Goal: Task Accomplishment & Management: Use online tool/utility

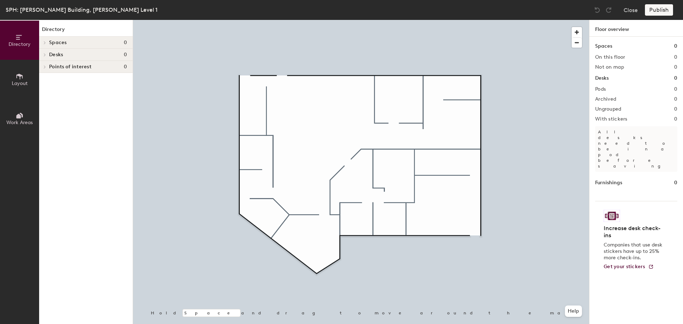
click at [23, 78] on icon at bounding box center [20, 77] width 8 height 8
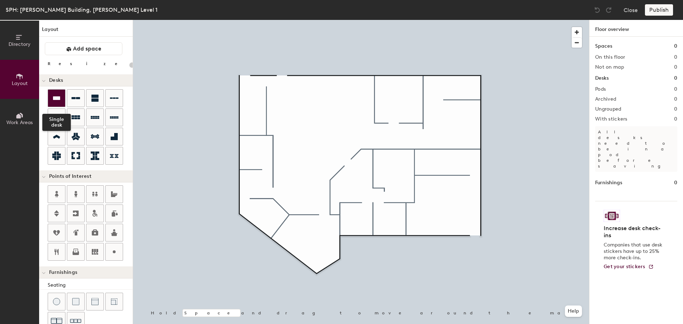
click at [56, 95] on icon at bounding box center [56, 98] width 9 height 9
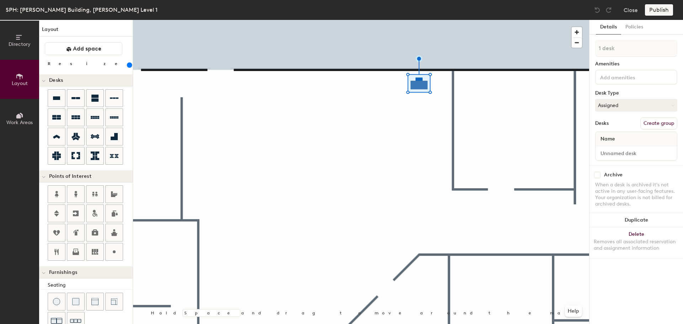
drag, startPoint x: 76, startPoint y: 65, endPoint x: 90, endPoint y: 65, distance: 13.9
click at [129, 65] on input "range" at bounding box center [129, 65] width 0 height 6
drag, startPoint x: 89, startPoint y: 65, endPoint x: 85, endPoint y: 65, distance: 3.9
click at [129, 65] on input "range" at bounding box center [129, 65] width 0 height 6
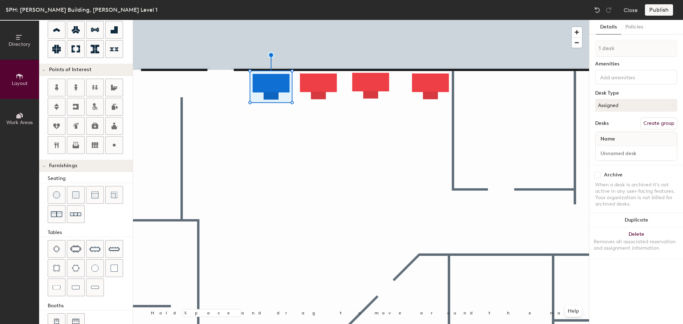
scroll to position [125, 0]
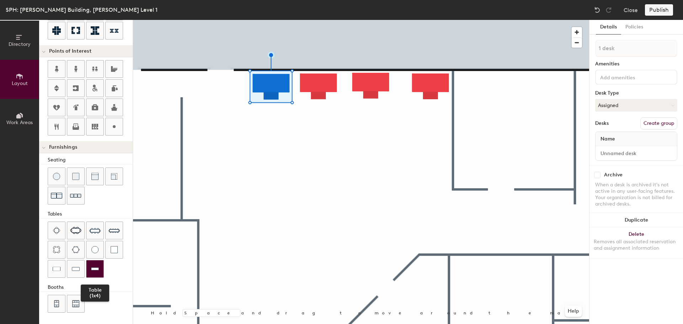
click at [96, 266] on img at bounding box center [95, 268] width 8 height 7
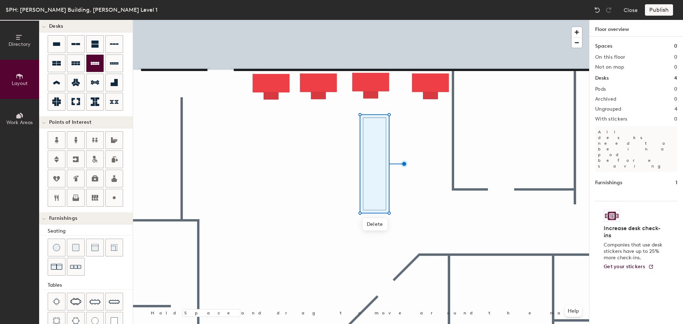
scroll to position [0, 0]
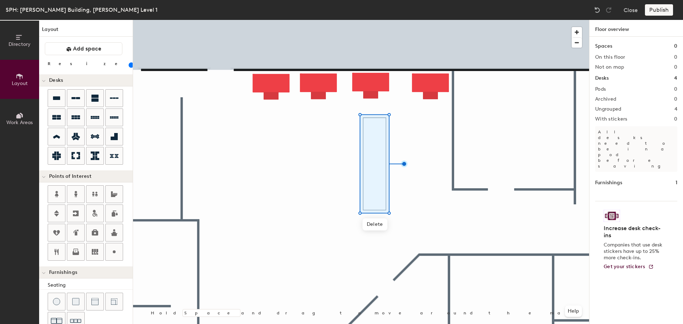
click at [129, 63] on input "range" at bounding box center [129, 65] width 0 height 6
click at [129, 64] on input "range" at bounding box center [129, 65] width 0 height 6
click at [129, 65] on input "range" at bounding box center [129, 65] width 0 height 6
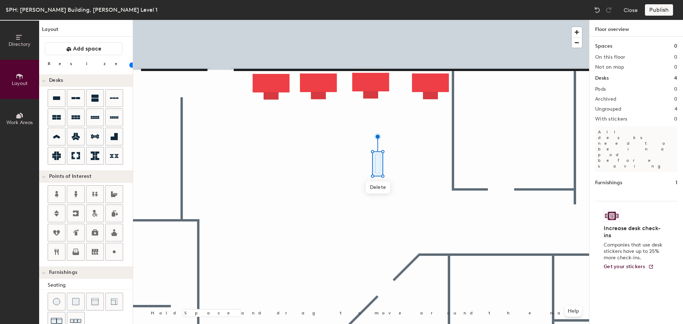
click at [129, 65] on input "range" at bounding box center [129, 65] width 0 height 6
click at [376, 20] on div at bounding box center [361, 20] width 456 height 0
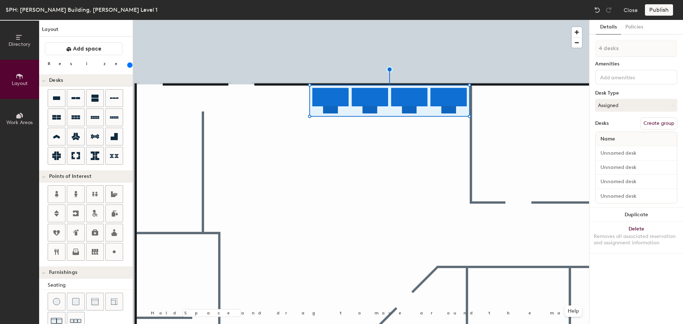
click at [129, 64] on input "range" at bounding box center [129, 65] width 0 height 6
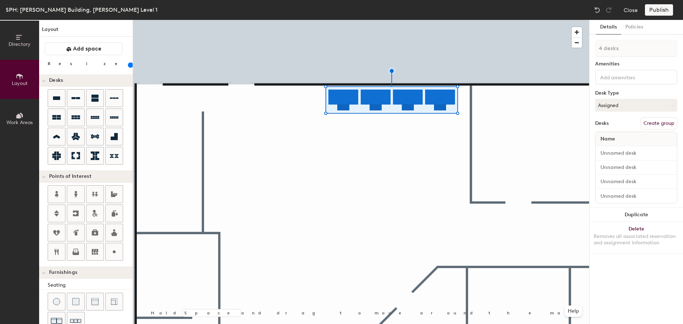
drag, startPoint x: 86, startPoint y: 63, endPoint x: 81, endPoint y: 63, distance: 4.6
click at [129, 63] on input "range" at bounding box center [129, 65] width 0 height 6
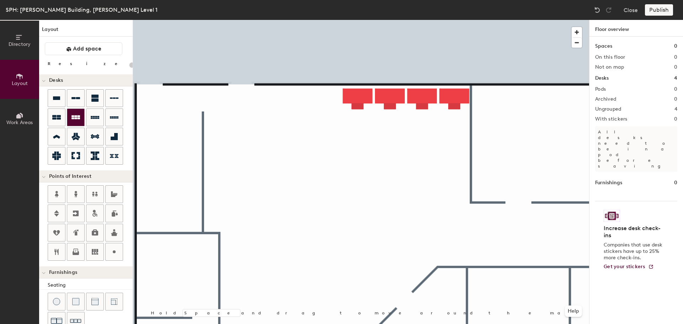
click at [80, 119] on div at bounding box center [75, 117] width 17 height 17
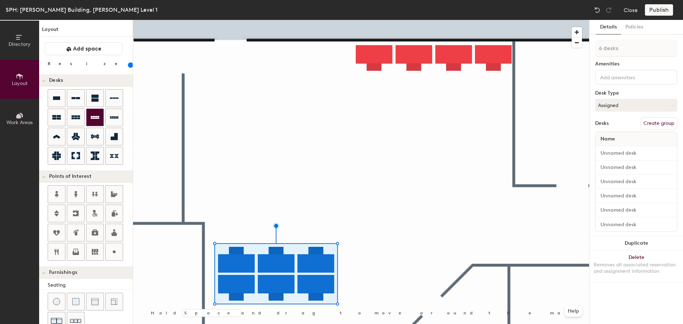
click at [92, 118] on icon at bounding box center [95, 117] width 9 height 3
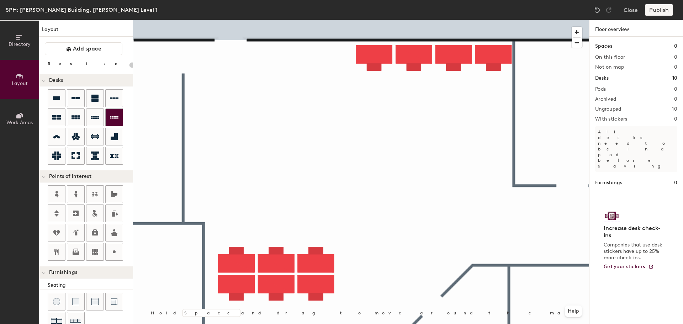
click at [113, 112] on div at bounding box center [114, 117] width 17 height 17
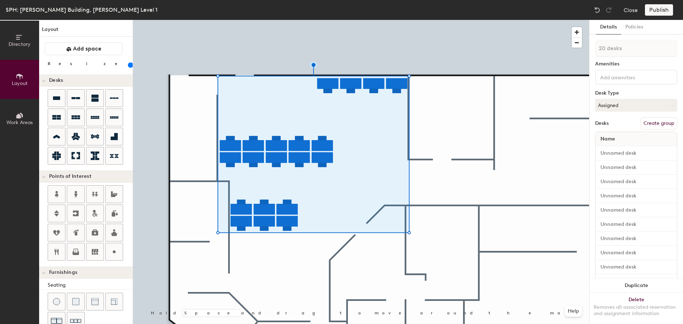
click at [624, 136] on div "Name" at bounding box center [635, 139] width 81 height 14
click at [615, 147] on div at bounding box center [635, 153] width 81 height 14
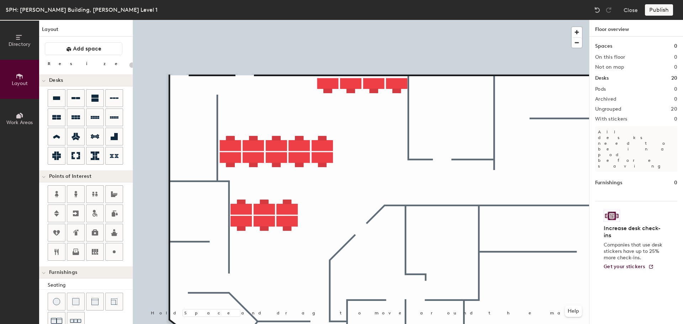
type input "180"
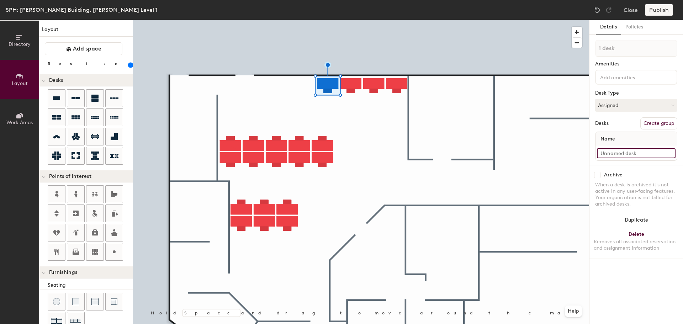
click at [614, 152] on input at bounding box center [636, 153] width 79 height 10
type input "w"
type input "WS-01"
click at [625, 151] on input at bounding box center [636, 153] width 79 height 10
paste input "WS-0"
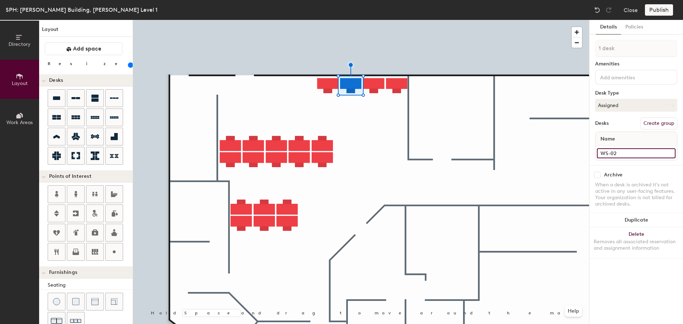
type input "WS-02"
click at [634, 150] on input at bounding box center [636, 153] width 79 height 10
paste input "WS-0"
type input "WS-03"
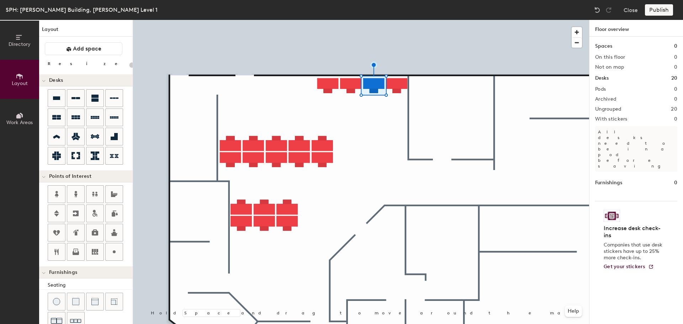
type input "180"
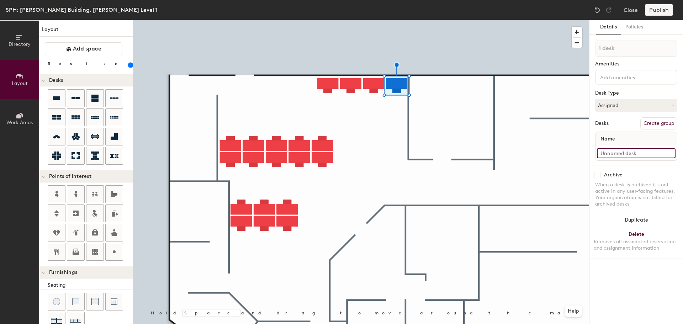
click at [623, 150] on input at bounding box center [636, 153] width 79 height 10
paste input "WS-0"
type input "WS-04"
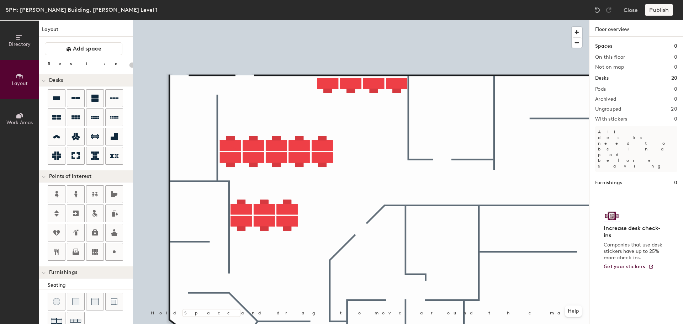
type input "180"
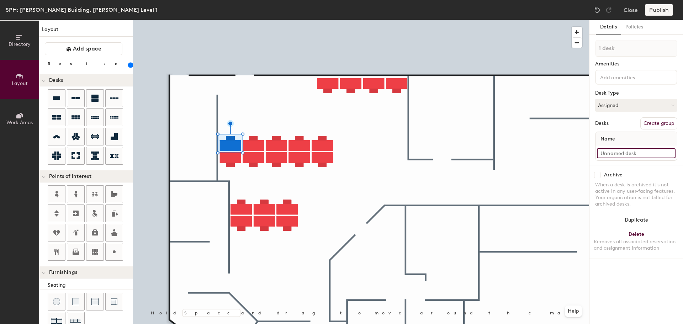
click at [639, 151] on input at bounding box center [636, 153] width 79 height 10
paste input "WS-0"
type input "WS-05"
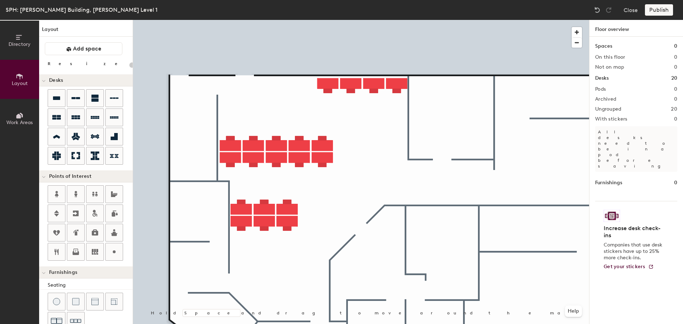
type input "180"
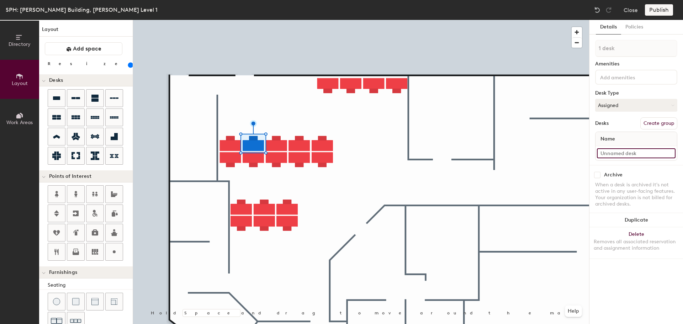
click at [640, 148] on input at bounding box center [636, 153] width 79 height 10
paste input "WS-0"
type input "WS-06"
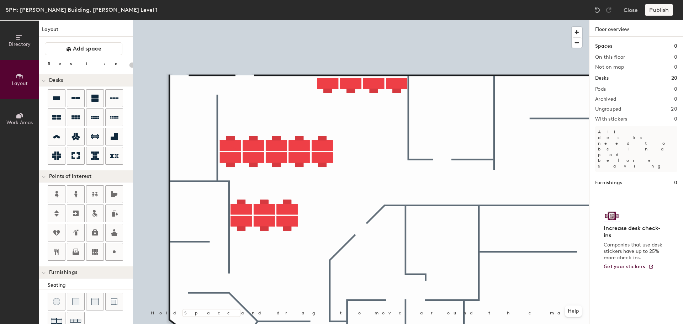
type input "180"
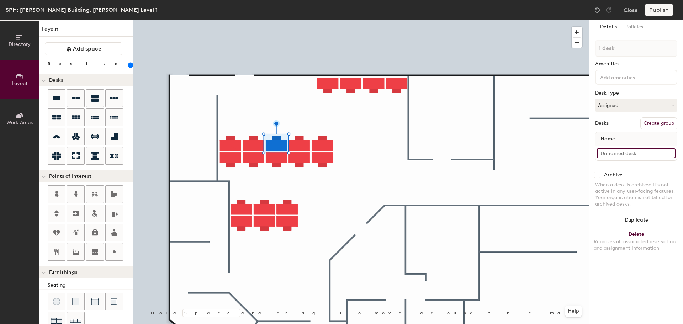
click at [640, 151] on input at bounding box center [636, 153] width 79 height 10
paste input "WS-0"
type input "WS-07"
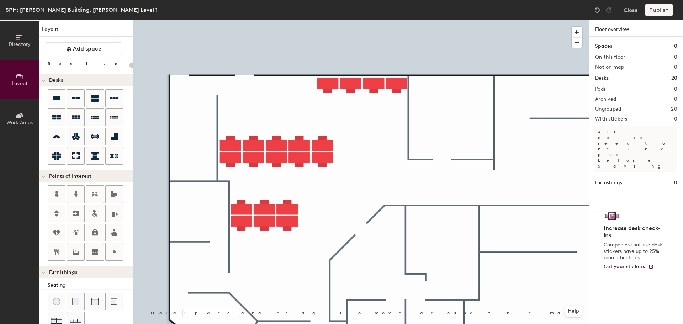
type input "180"
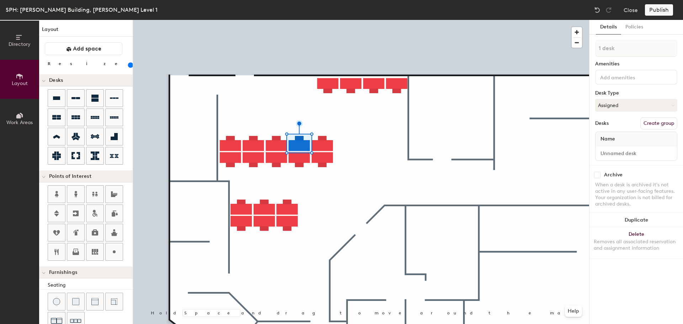
click at [627, 159] on div at bounding box center [635, 153] width 81 height 14
click at [634, 151] on input at bounding box center [636, 153] width 79 height 10
paste input "WS-0"
type input "WS-08"
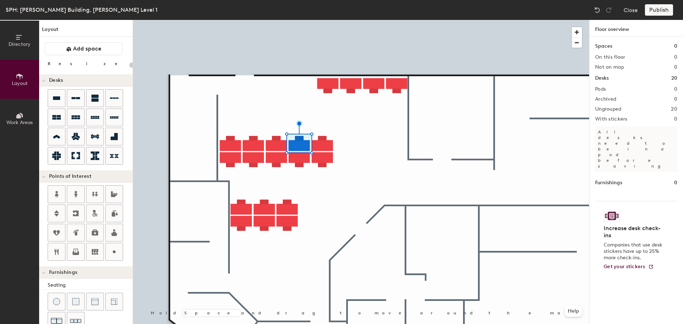
type input "180"
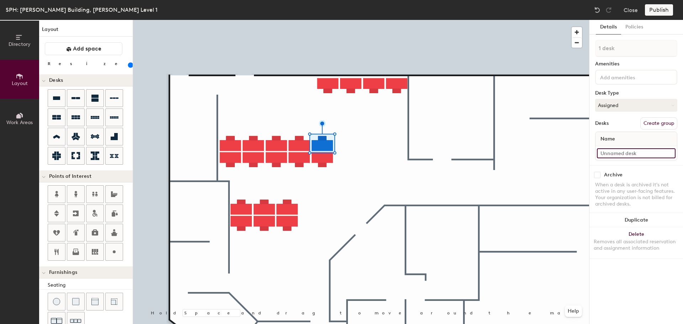
click at [645, 152] on input at bounding box center [636, 153] width 79 height 10
paste input "WS-0"
type input "WS-09"
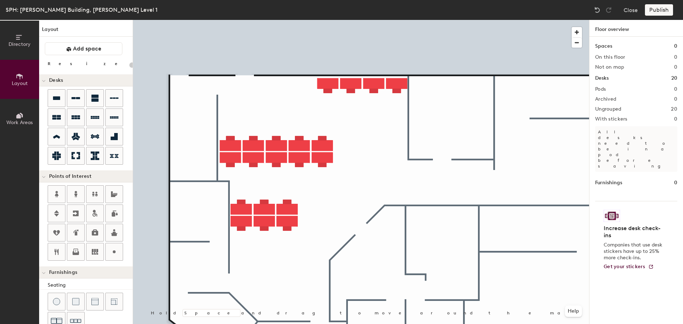
type input "180"
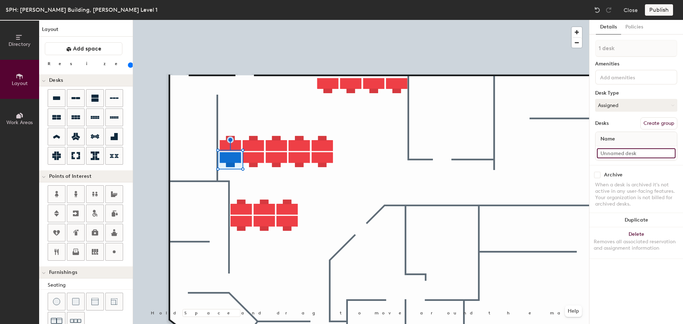
click at [619, 152] on input at bounding box center [636, 153] width 79 height 10
paste input "WS-0"
click at [642, 160] on div "WS-10" at bounding box center [635, 153] width 81 height 14
click at [575, 157] on div "Directory Layout Work Areas Layout Add space Resize Desks Points of Interest Fu…" at bounding box center [341, 172] width 683 height 304
click at [633, 154] on input "WS-10" at bounding box center [636, 153] width 79 height 10
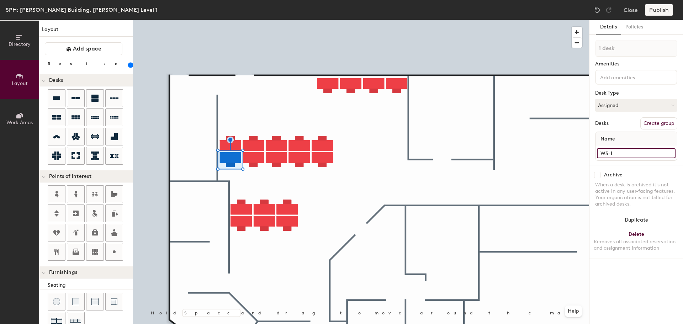
type input "WS-10"
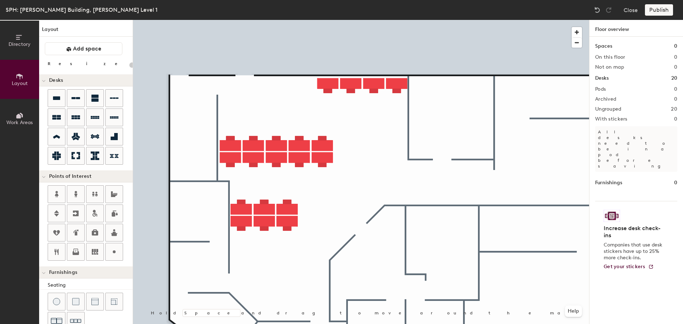
type input "180"
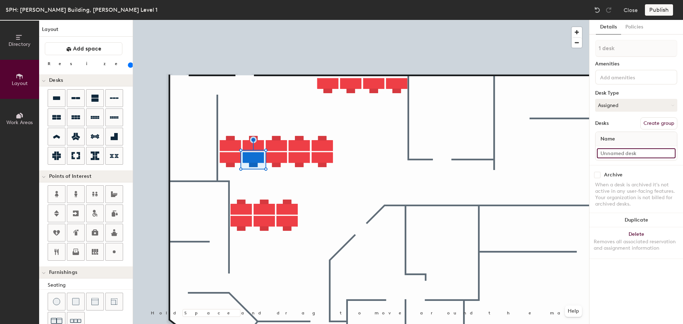
click at [620, 156] on input at bounding box center [636, 153] width 79 height 10
paste input "WS-1"
type input "WS-11"
click at [607, 154] on input at bounding box center [636, 153] width 79 height 10
paste input "WS-1"
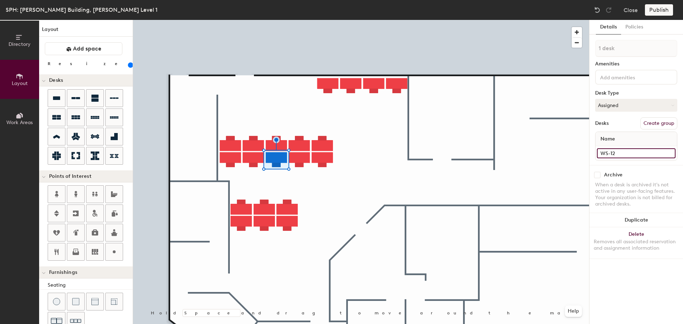
type input "WS-12"
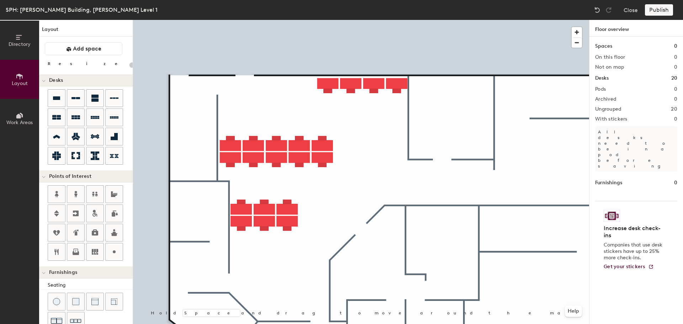
type input "180"
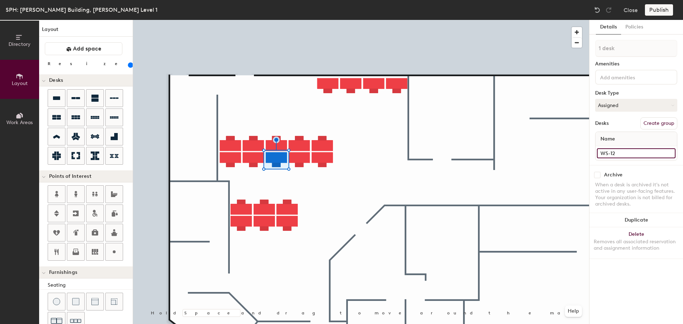
click at [628, 153] on input "WS-12" at bounding box center [636, 153] width 79 height 10
click at [646, 158] on input at bounding box center [636, 153] width 79 height 10
paste input "WS-1"
type input "WS-13"
click at [636, 150] on input at bounding box center [636, 153] width 79 height 10
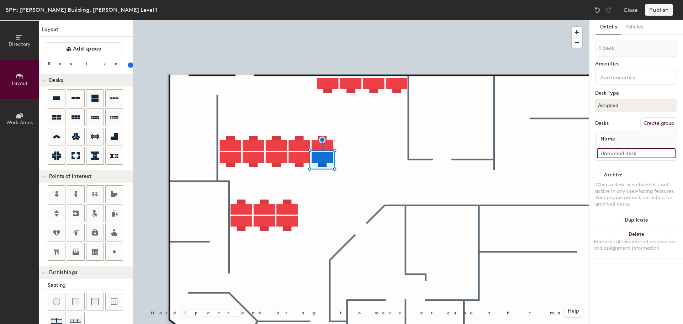
paste input "WS-1"
type input "WS-14"
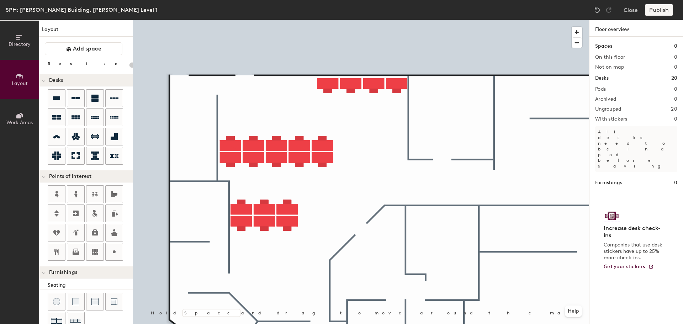
type input "180"
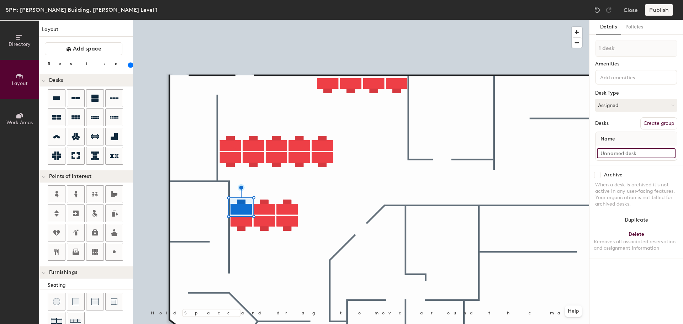
click at [626, 156] on input at bounding box center [636, 153] width 79 height 10
click at [563, 152] on div "Directory Layout Work Areas Layout Add space Resize Desks Points of Interest Fu…" at bounding box center [341, 172] width 683 height 304
paste input
type input "WS-10"
click at [627, 149] on input "WS-13" at bounding box center [636, 153] width 79 height 10
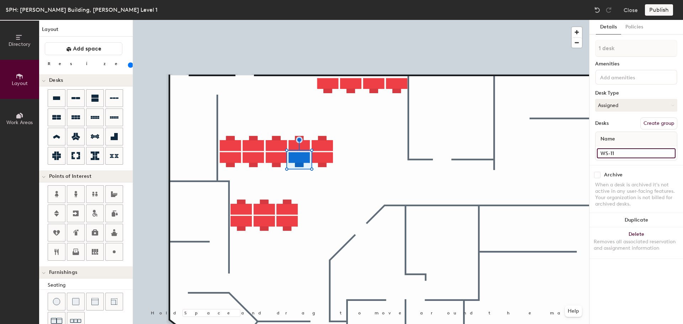
type input "WS-11"
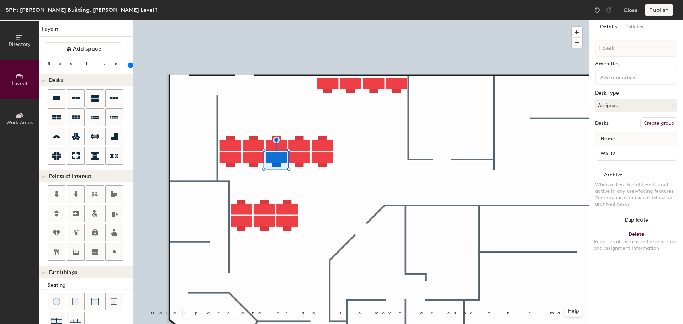
click at [635, 159] on div "WS-12" at bounding box center [635, 153] width 81 height 14
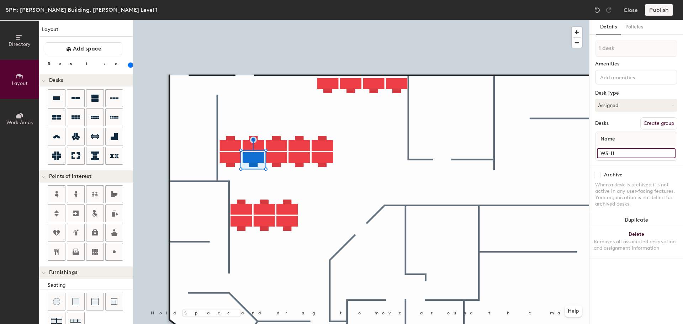
click at [628, 151] on input "WS-11" at bounding box center [636, 153] width 79 height 10
type input "WS-13"
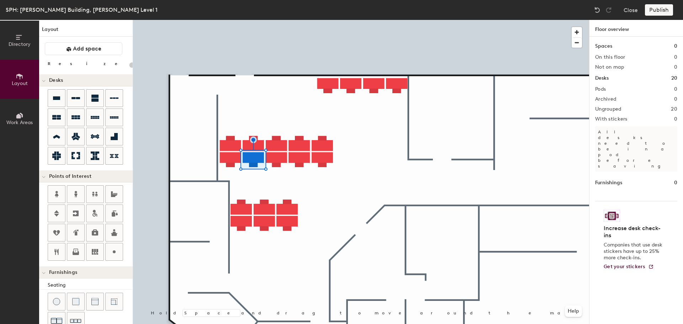
type input "180"
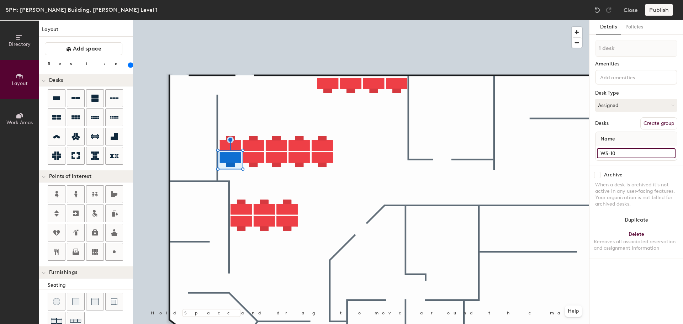
click at [627, 150] on input "WS-10" at bounding box center [636, 153] width 79 height 10
type input "WS-14"
click at [630, 156] on input at bounding box center [636, 153] width 79 height 10
paste input "WS-1"
type input "WS-15"
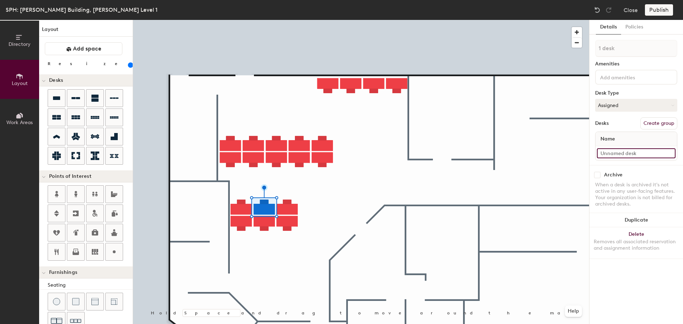
click at [612, 148] on input at bounding box center [636, 153] width 79 height 10
paste input "WS-1"
type input "WS-16"
click at [606, 153] on input at bounding box center [636, 153] width 79 height 10
paste input "WS-1"
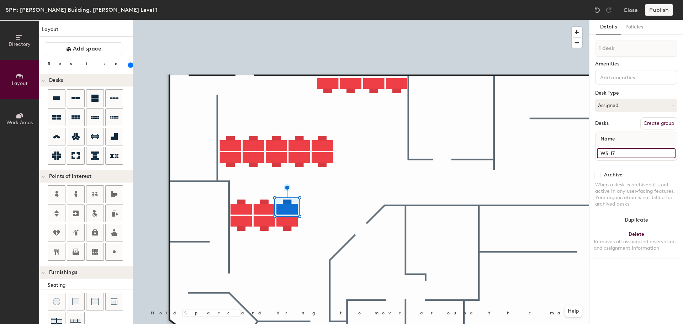
type input "WS-17"
click at [621, 150] on input at bounding box center [636, 153] width 79 height 10
paste input "WS-1"
type input "WS-18"
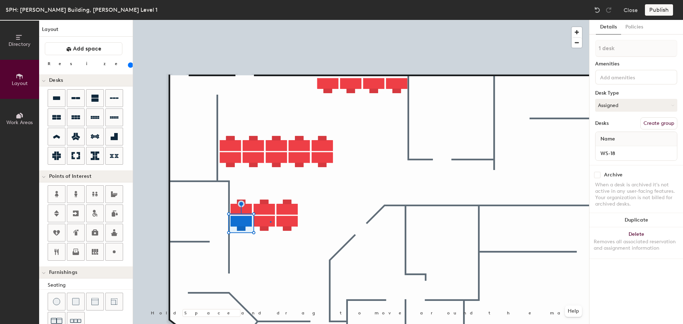
click at [270, 20] on div at bounding box center [361, 20] width 456 height 0
click at [613, 146] on div "Name" at bounding box center [635, 139] width 81 height 14
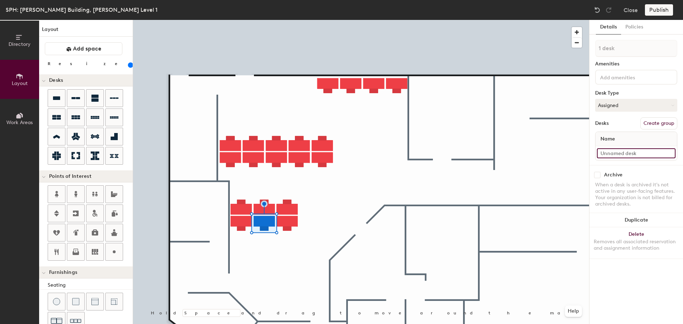
click at [615, 150] on input at bounding box center [636, 153] width 79 height 10
paste input "WS-1"
type input "WS-19"
click at [614, 152] on input at bounding box center [636, 153] width 79 height 10
paste input "WS-1"
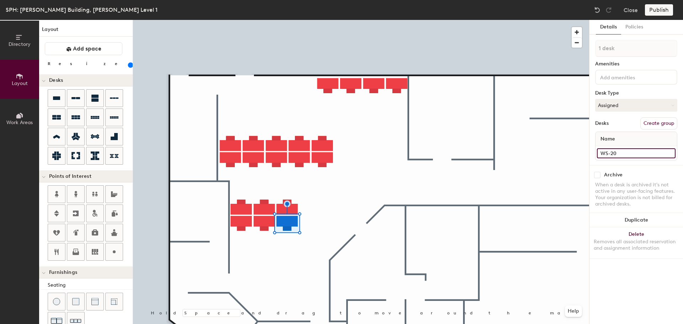
type input "WS-20"
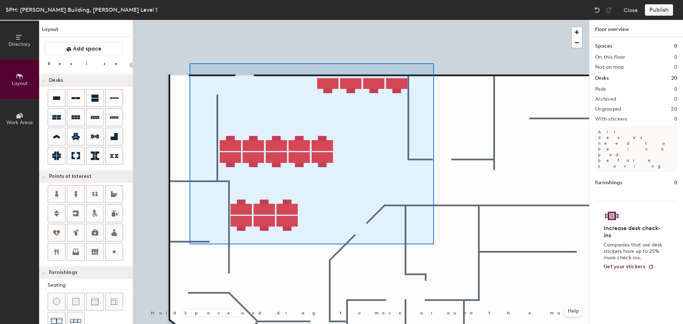
type input "180"
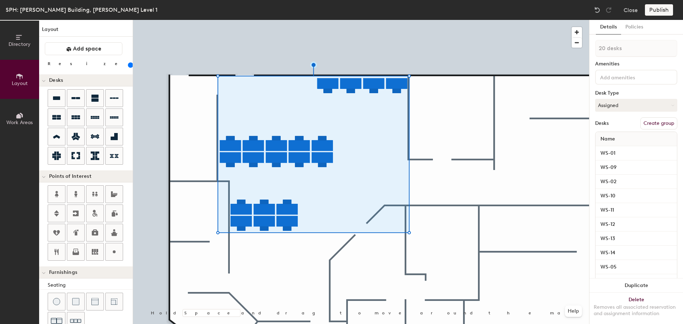
click at [658, 123] on button "Create group" at bounding box center [658, 123] width 37 height 12
type input "P"
type input "l"
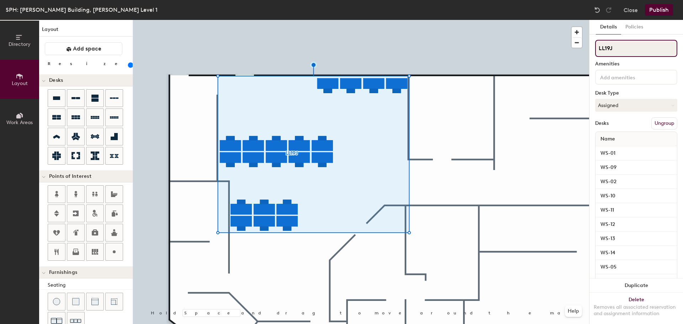
type input "LL19J"
click at [648, 16] on div "SPH: [PERSON_NAME] Building, [PERSON_NAME] Level 1 Close Publish" at bounding box center [341, 10] width 683 height 20
click at [651, 14] on button "Publish" at bounding box center [659, 9] width 28 height 11
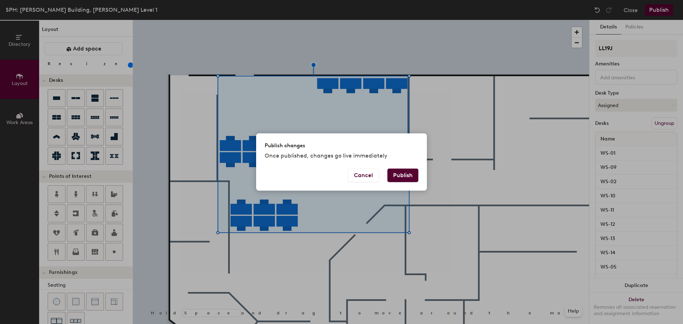
click at [397, 180] on button "Publish" at bounding box center [402, 176] width 31 height 14
type input "20"
